Goal: Transaction & Acquisition: Book appointment/travel/reservation

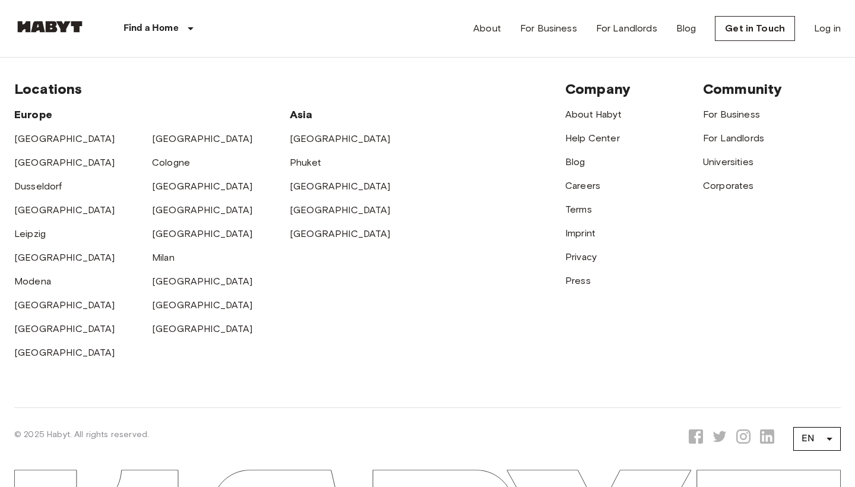
scroll to position [3082, 0]
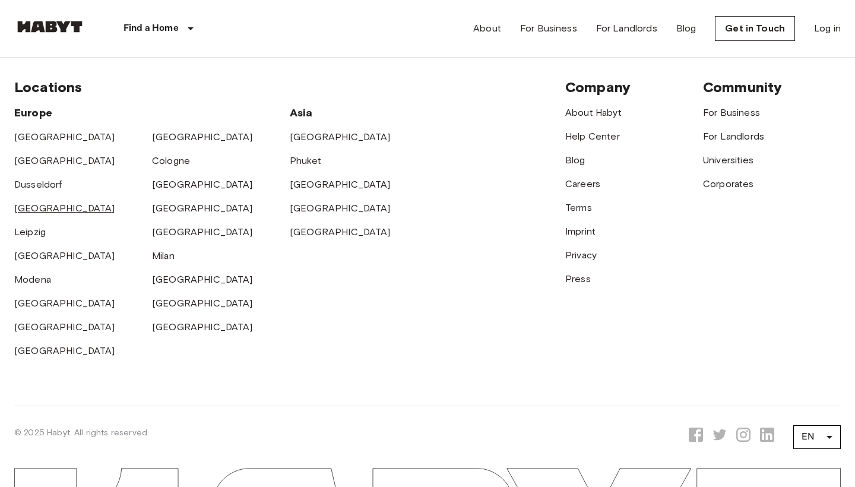
click at [25, 214] on link "[GEOGRAPHIC_DATA]" at bounding box center [64, 208] width 101 height 11
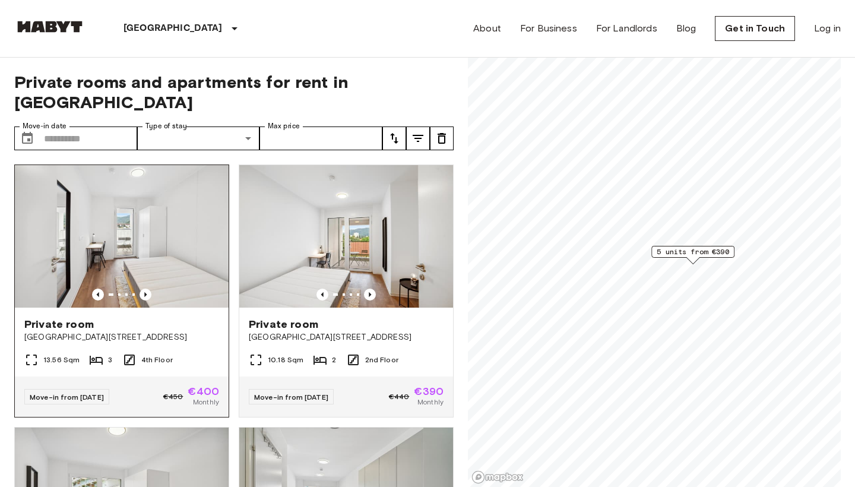
click at [138, 332] on span "[GEOGRAPHIC_DATA][STREET_ADDRESS]" at bounding box center [121, 338] width 195 height 12
click at [78, 332] on span "[GEOGRAPHIC_DATA][STREET_ADDRESS]" at bounding box center [121, 338] width 195 height 12
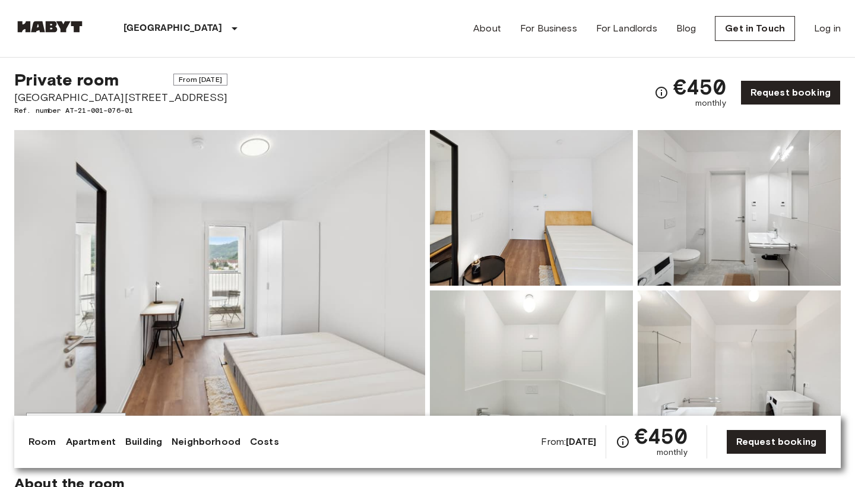
scroll to position [21, 0]
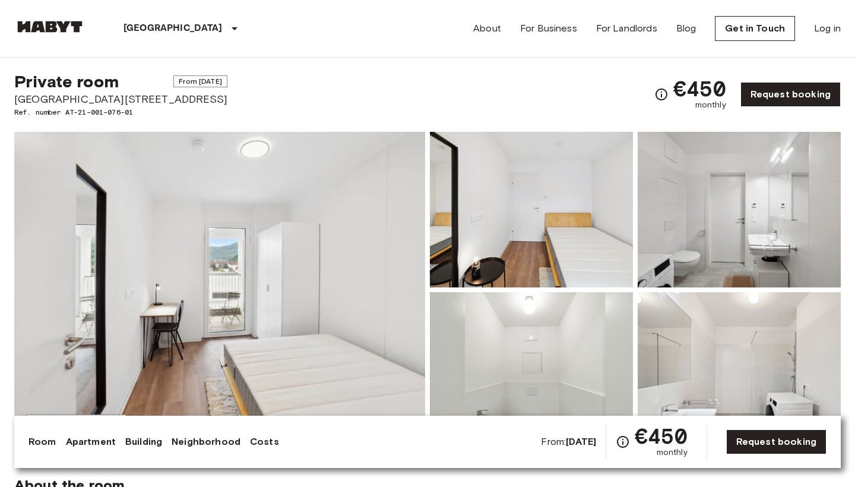
click at [321, 285] on img at bounding box center [219, 290] width 411 height 316
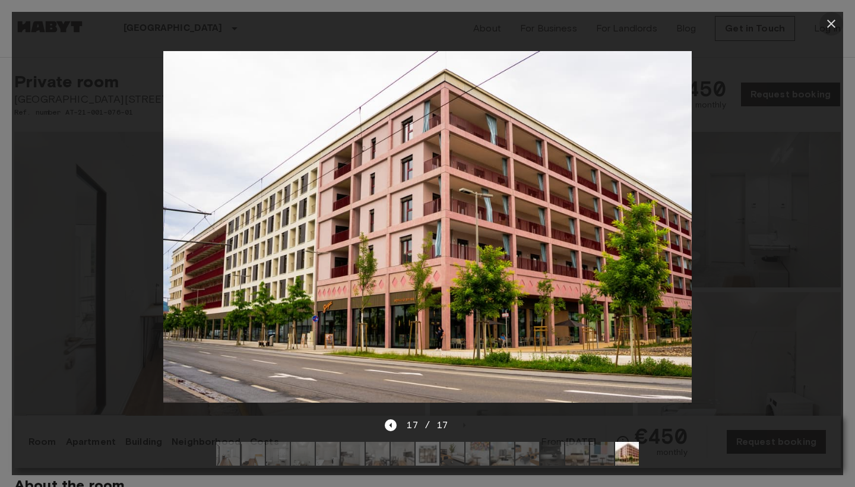
click at [835, 22] on icon "button" at bounding box center [832, 24] width 14 height 14
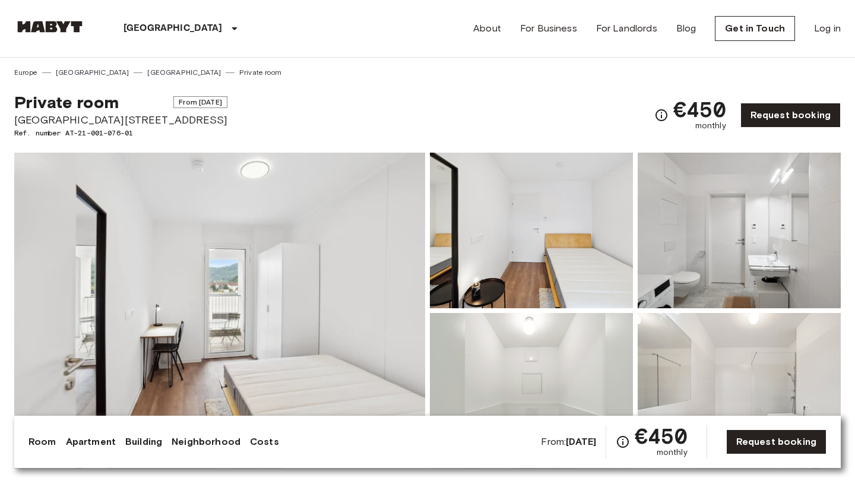
scroll to position [0, 0]
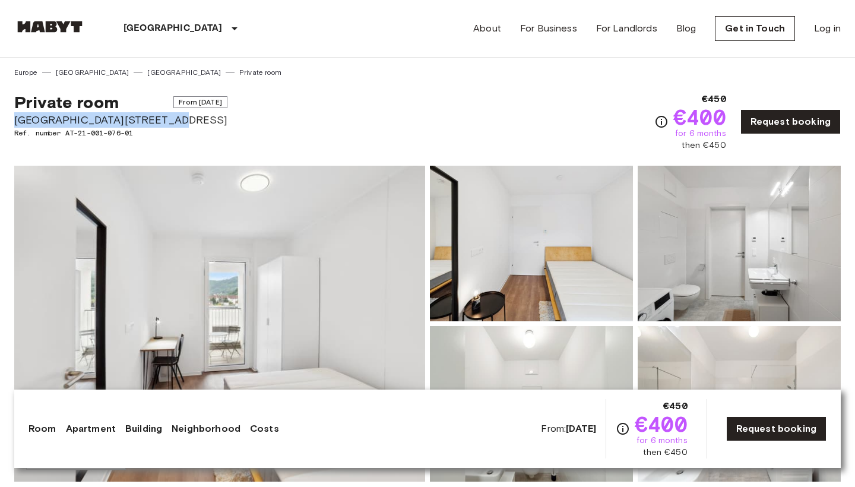
drag, startPoint x: 164, startPoint y: 121, endPoint x: 15, endPoint y: 115, distance: 149.2
click at [15, 115] on span "[GEOGRAPHIC_DATA][STREET_ADDRESS]" at bounding box center [120, 119] width 213 height 15
copy span "[GEOGRAPHIC_DATA][STREET_ADDRESS]"
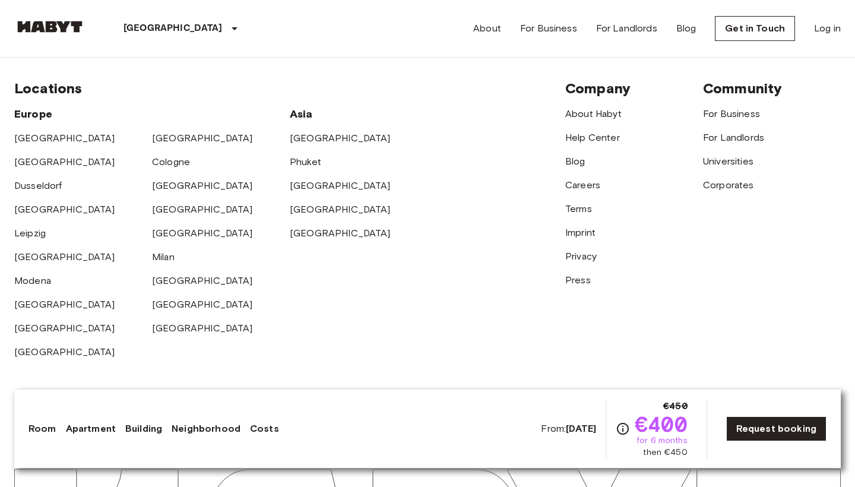
scroll to position [3148, 0]
click at [94, 431] on link "Apartment" at bounding box center [91, 429] width 50 height 14
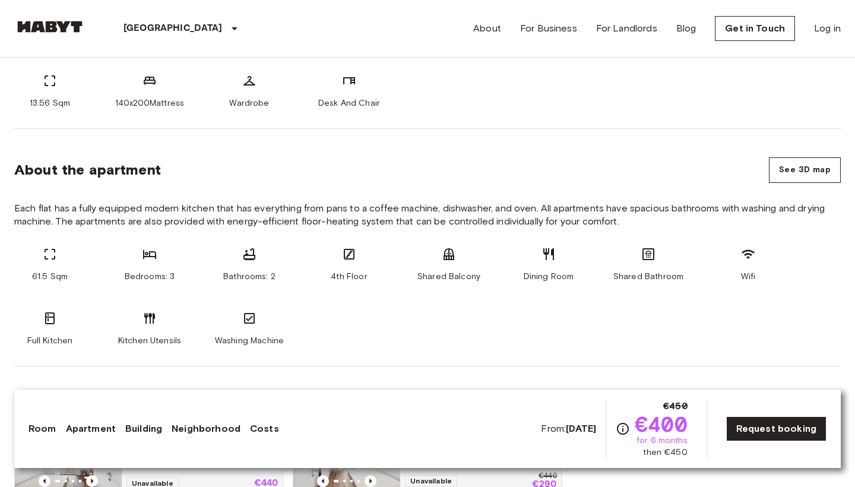
scroll to position [492, 0]
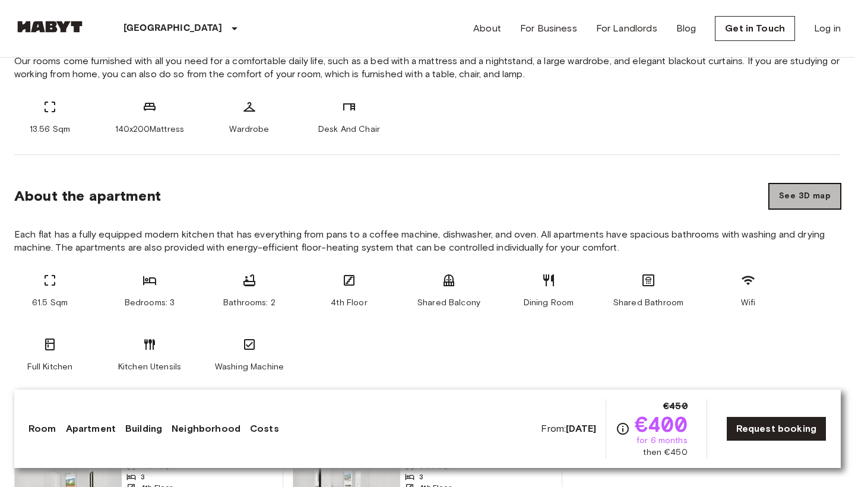
click at [807, 201] on button "See 3D map" at bounding box center [805, 197] width 72 height 26
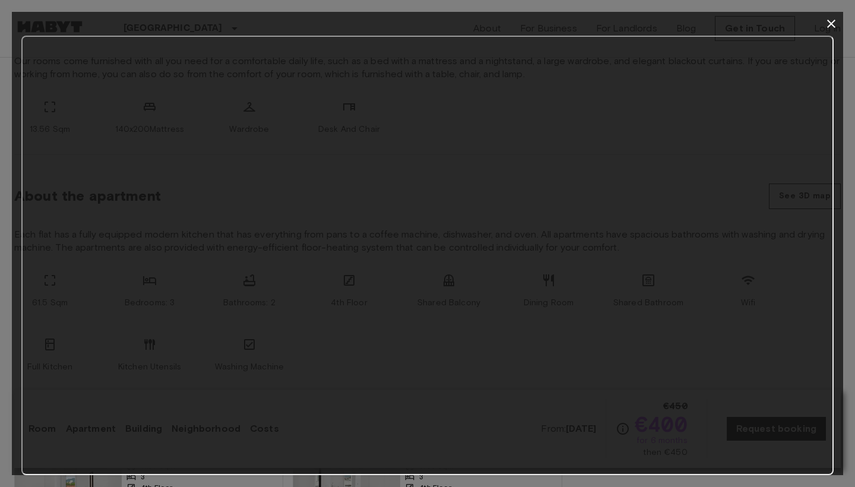
click at [832, 24] on icon "button" at bounding box center [832, 24] width 8 height 8
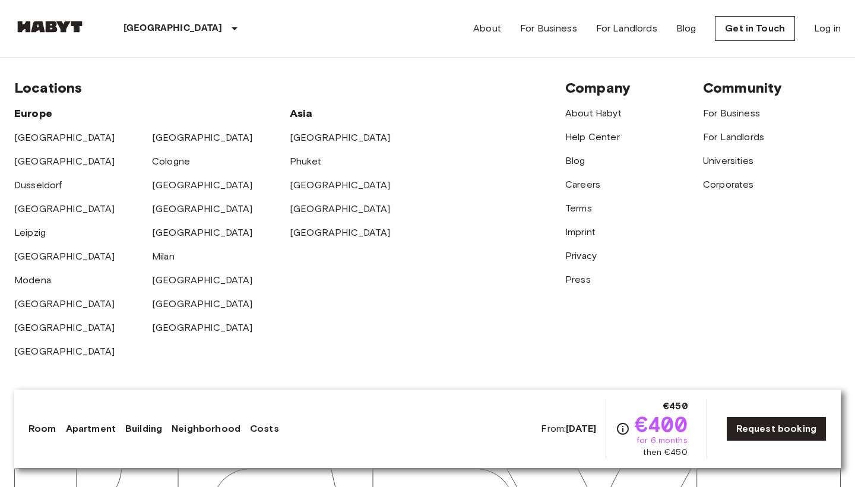
scroll to position [3148, 0]
click at [94, 425] on link "Apartment" at bounding box center [91, 429] width 50 height 14
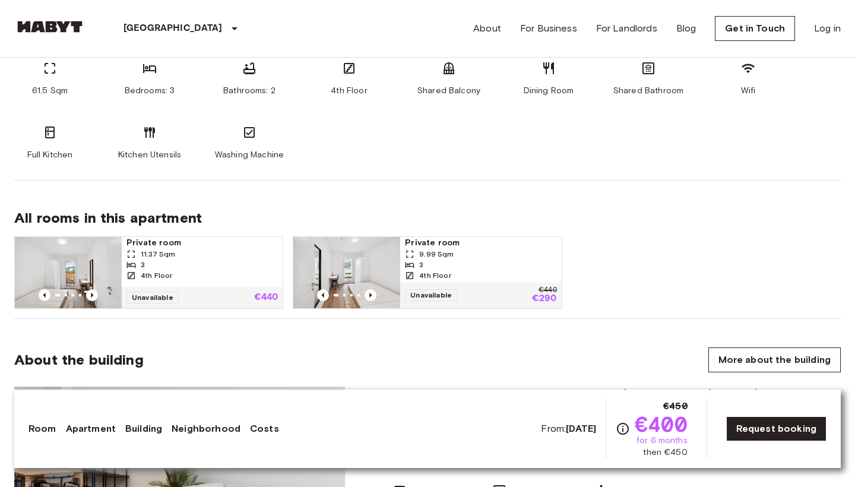
scroll to position [731, 0]
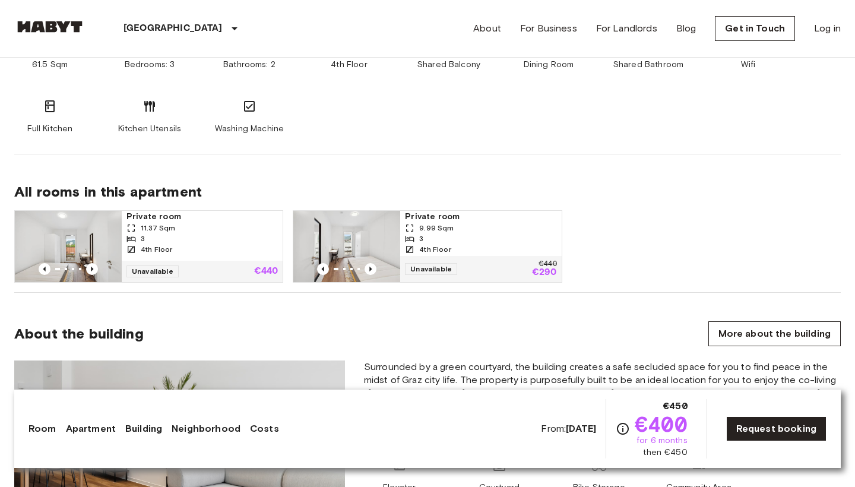
click at [232, 238] on div "3" at bounding box center [202, 238] width 151 height 11
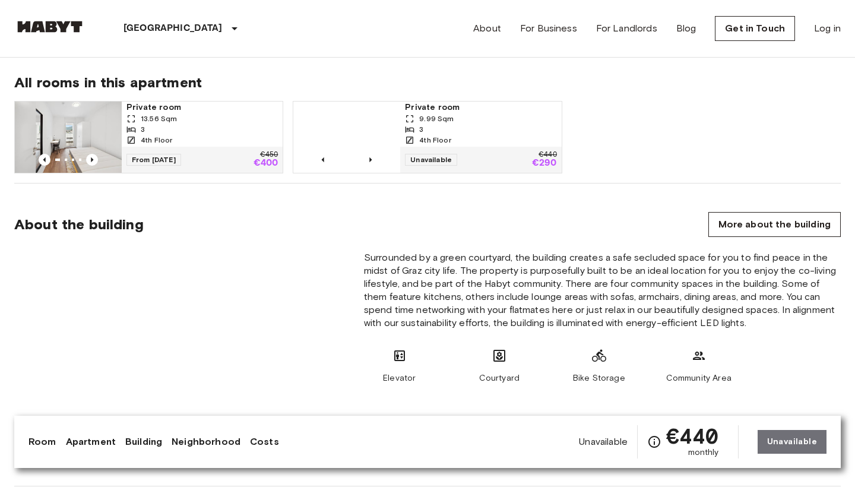
scroll to position [828, 0]
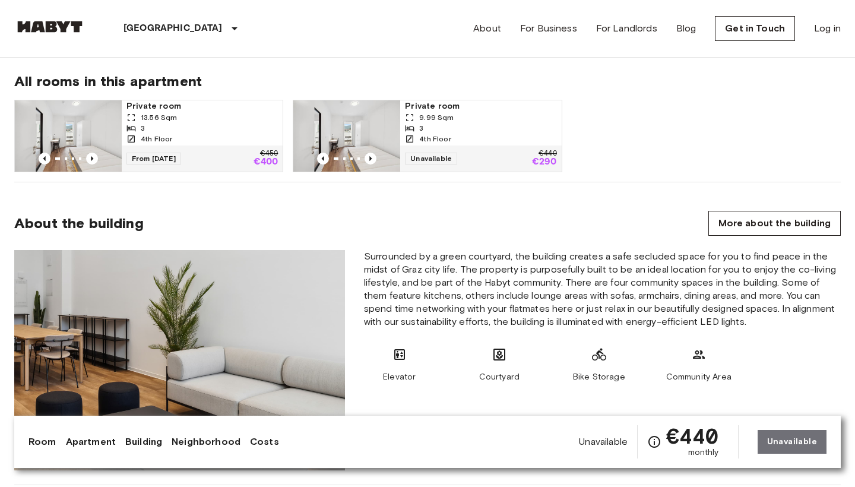
click at [222, 121] on div "13.56 Sqm" at bounding box center [202, 117] width 151 height 11
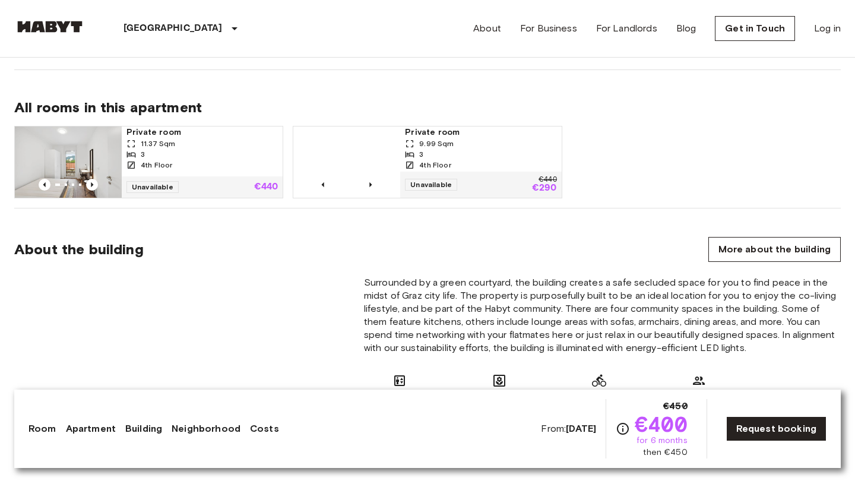
scroll to position [864, 0]
